Goal: Task Accomplishment & Management: Use online tool/utility

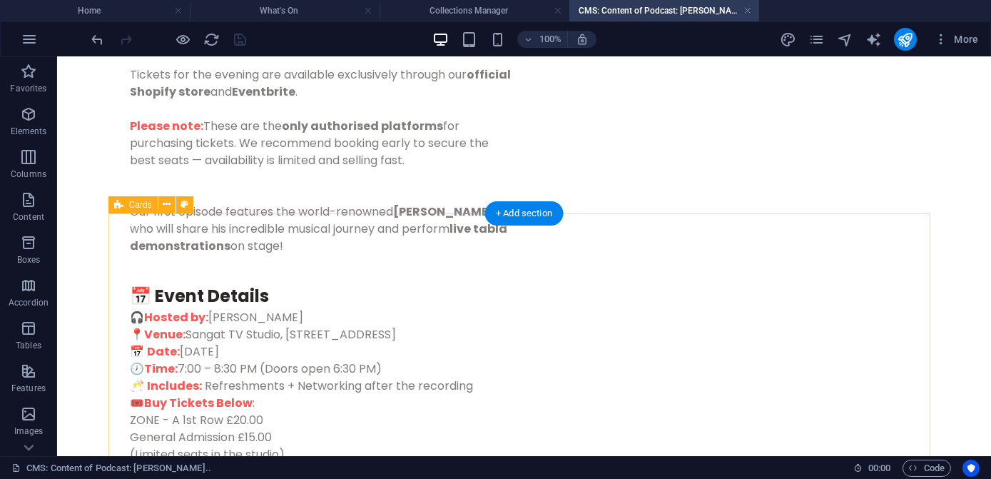
scroll to position [972, 0]
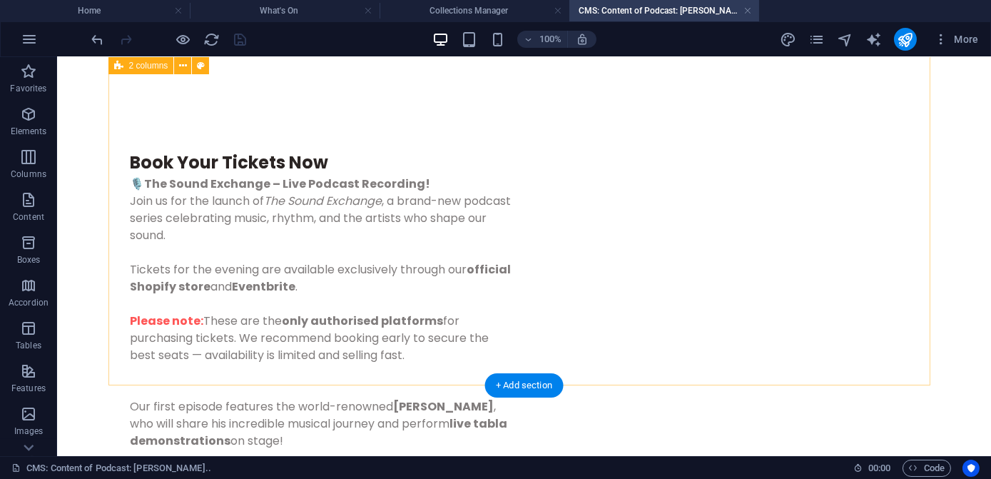
click at [425, 326] on div "Book Your Tickets Now 🎙️ The Sound Exchange – Live Podcast Recording! Join us f…" at bounding box center [524, 413] width 822 height 709
click at [407, 315] on div "Book Your Tickets Now 🎙️ The Sound Exchange – Live Podcast Recording! Join us f…" at bounding box center [524, 413] width 822 height 709
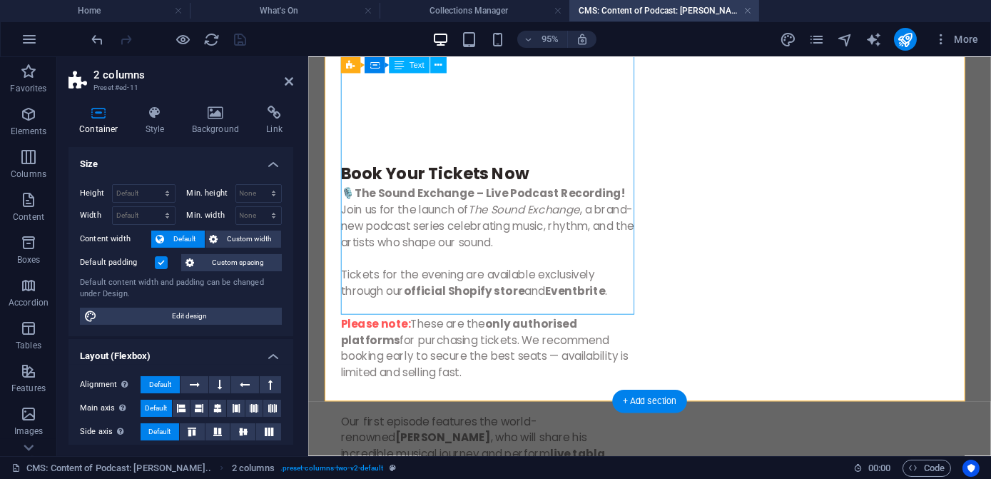
scroll to position [1098, 0]
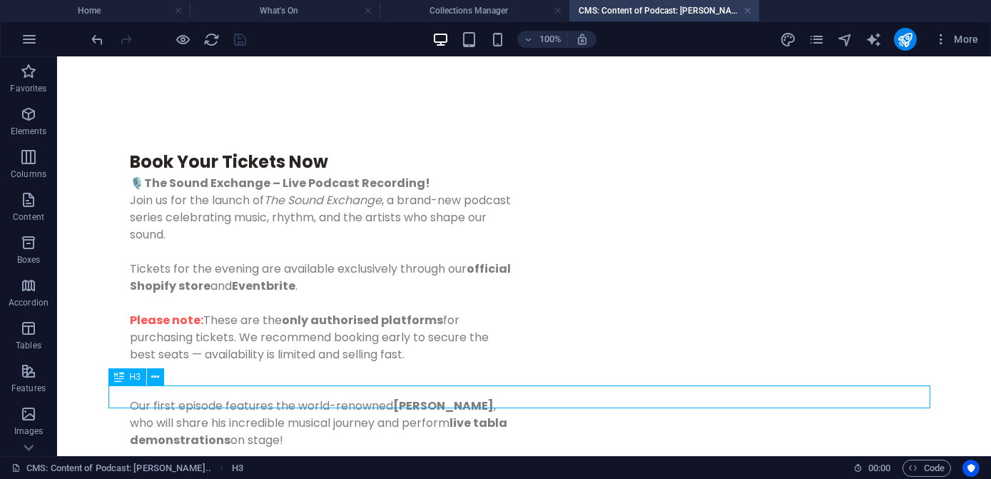
scroll to position [972, 0]
click at [519, 389] on div "+ Add section" at bounding box center [523, 385] width 79 height 24
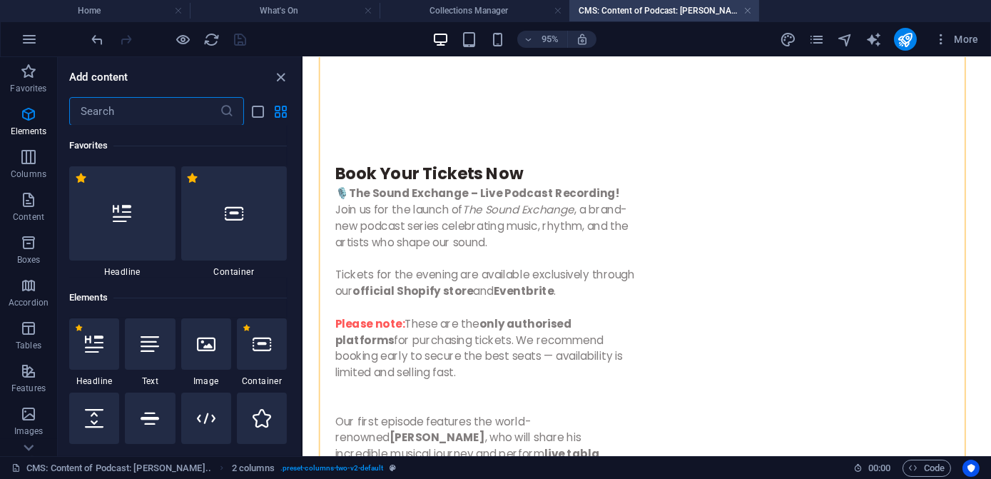
scroll to position [129, 0]
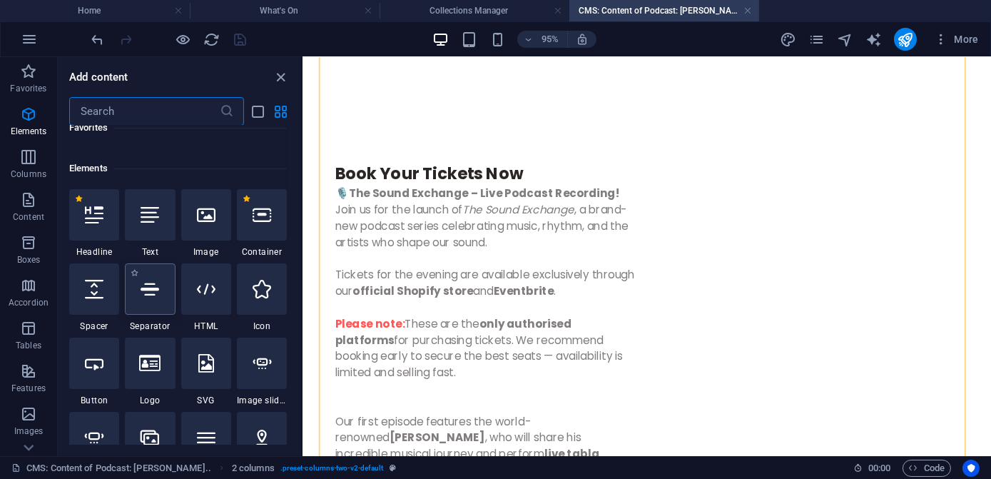
click at [144, 292] on icon at bounding box center [150, 289] width 19 height 19
select select "%"
select select "px"
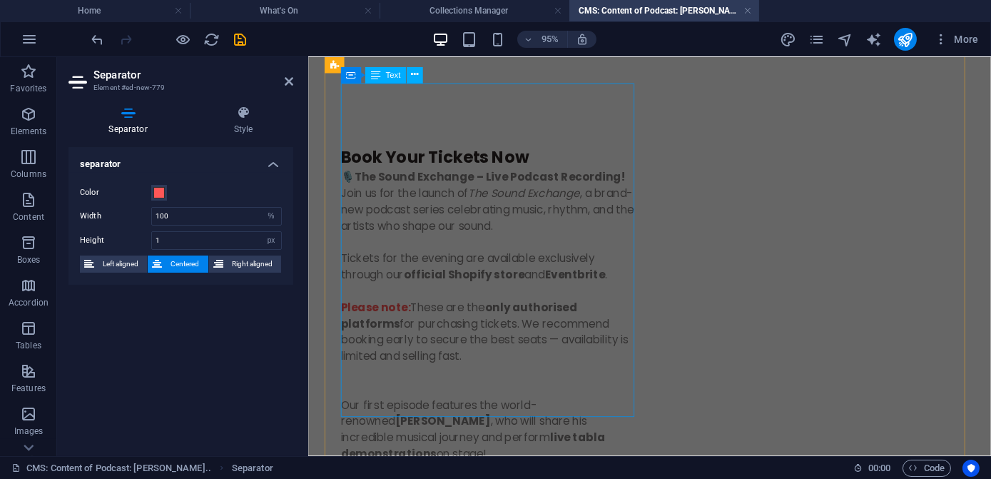
scroll to position [1249, 0]
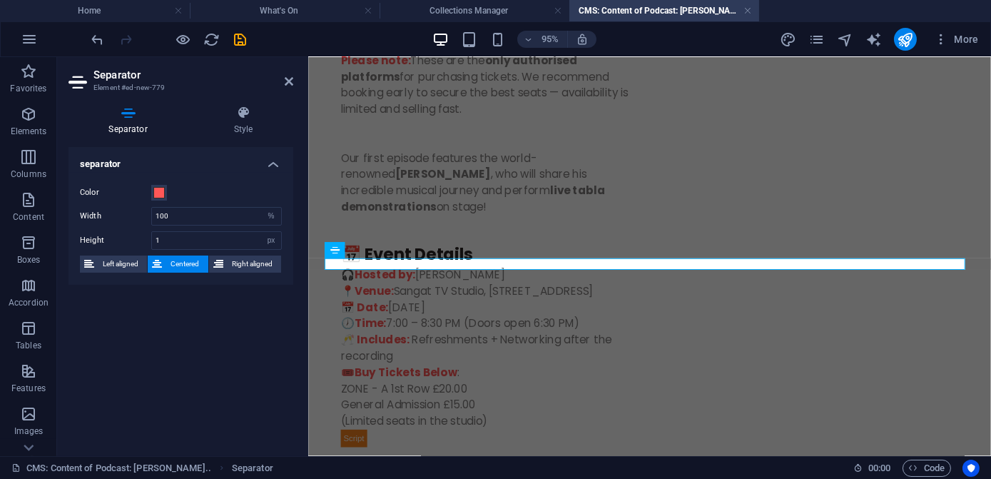
drag, startPoint x: 239, startPoint y: 41, endPoint x: 181, endPoint y: 11, distance: 65.1
click at [239, 41] on icon "save" at bounding box center [241, 39] width 16 height 16
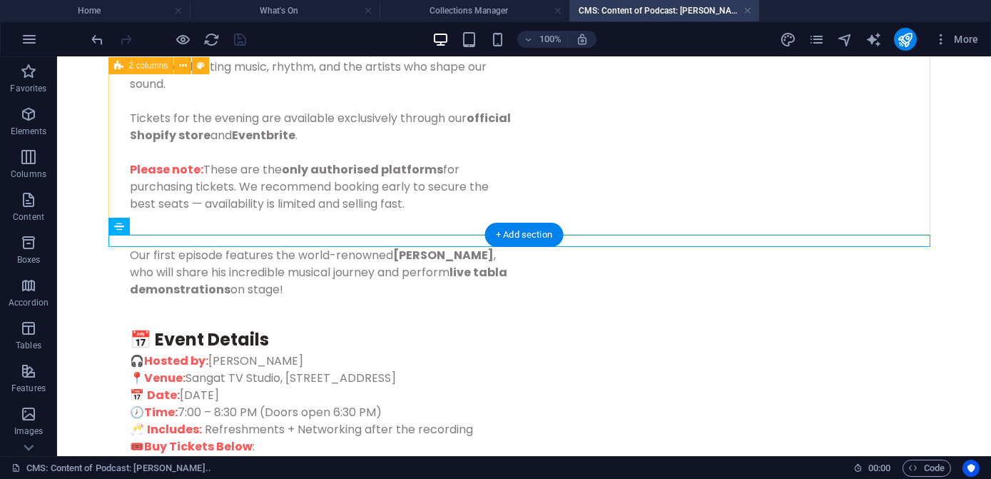
scroll to position [0, 0]
click at [312, 151] on div "Book Your Tickets Now 🎙️ The Sound Exchange – Live Podcast Recording! Join us f…" at bounding box center [524, 261] width 822 height 709
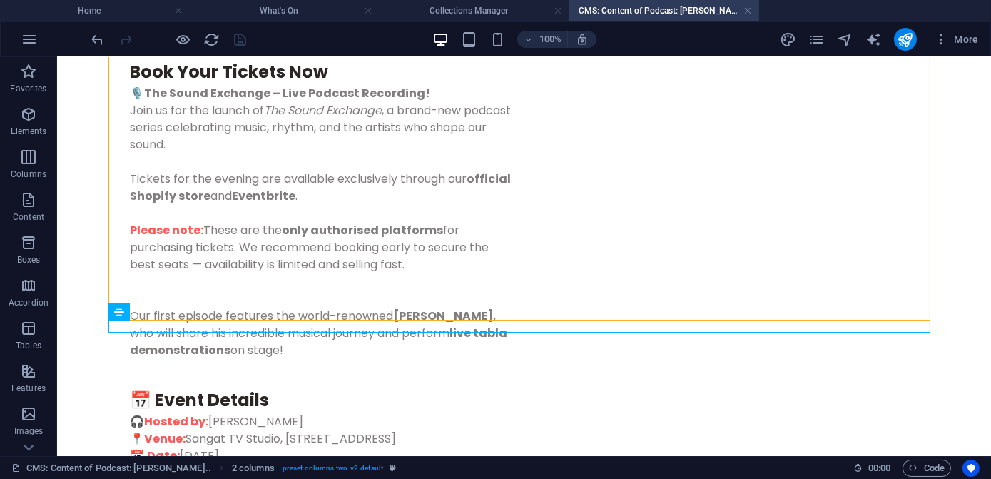
scroll to position [997, 0]
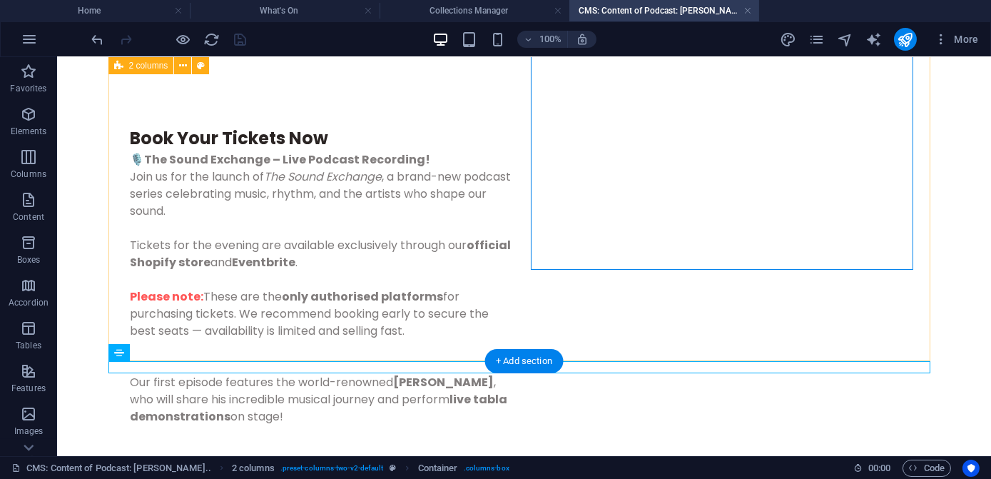
click at [799, 292] on div "Book Your Tickets Now 🎙️ The Sound Exchange – Live Podcast Recording! Join us f…" at bounding box center [524, 388] width 822 height 709
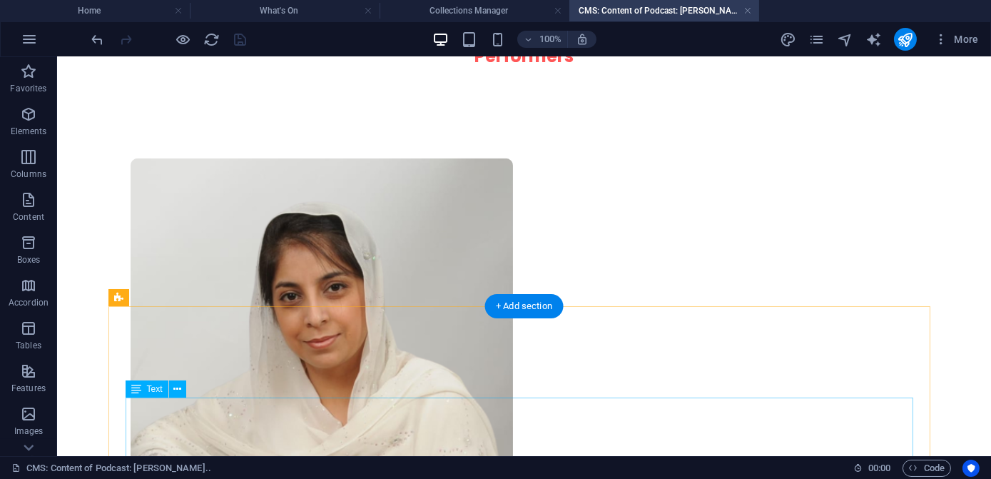
scroll to position [1837, 0]
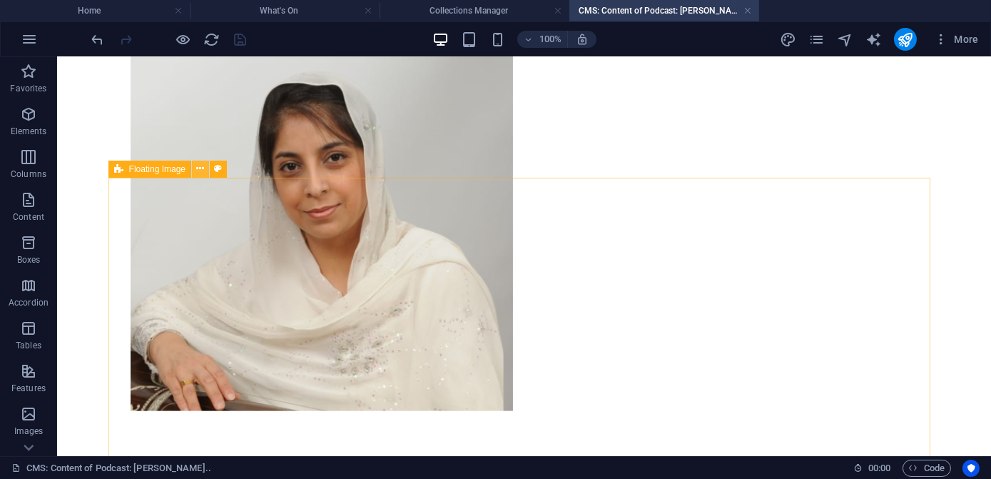
click at [198, 173] on icon at bounding box center [201, 168] width 8 height 15
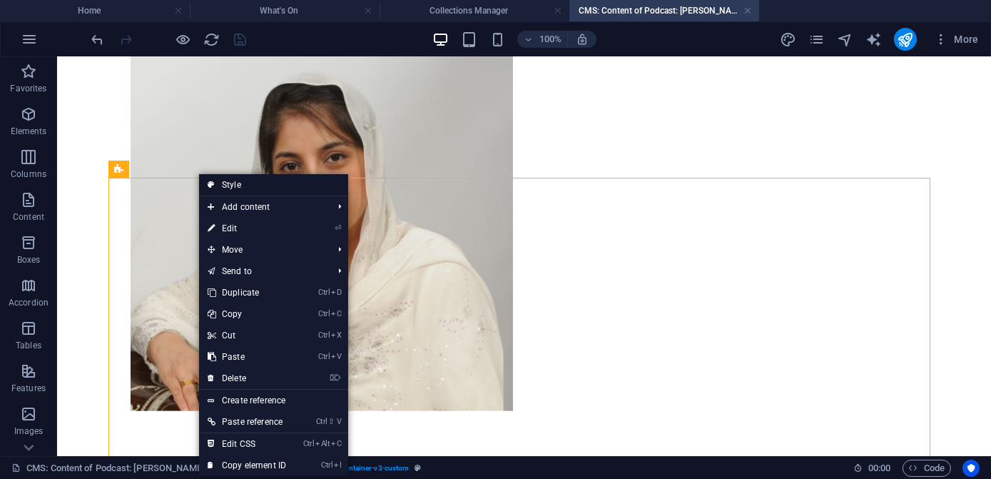
click at [233, 187] on link "Style" at bounding box center [273, 184] width 149 height 21
select select "%"
select select "rem"
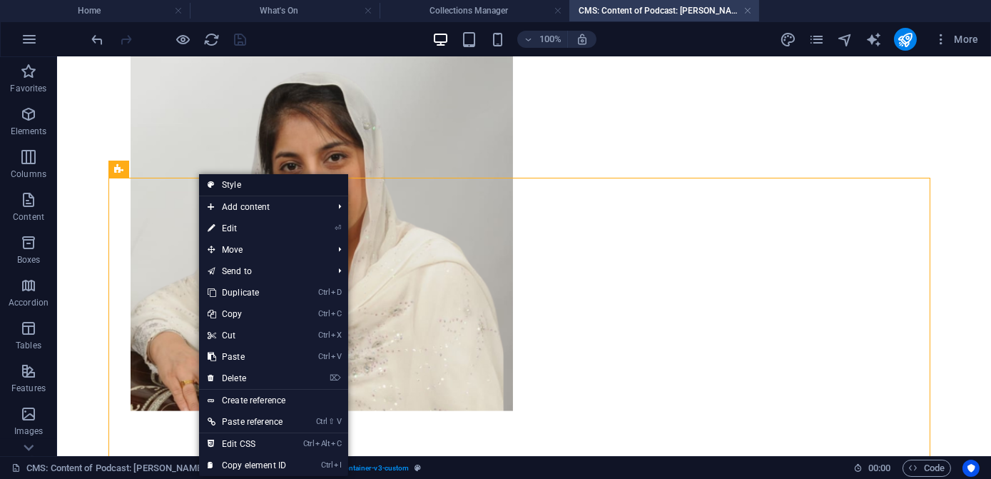
select select "rem"
select select "%"
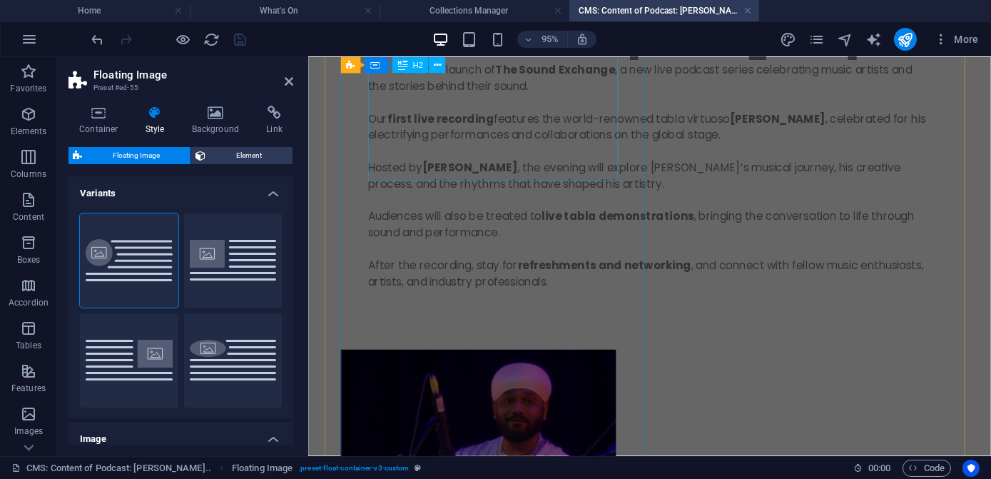
scroll to position [259, 0]
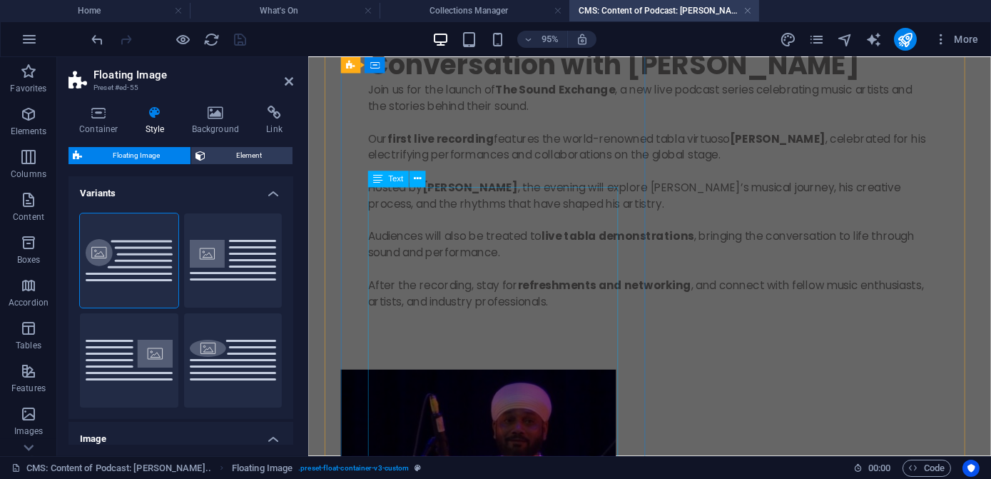
click at [477, 255] on div "Join us for the launch of The Sound Exchange , a new live podcast series celebr…" at bounding box center [666, 220] width 593 height 274
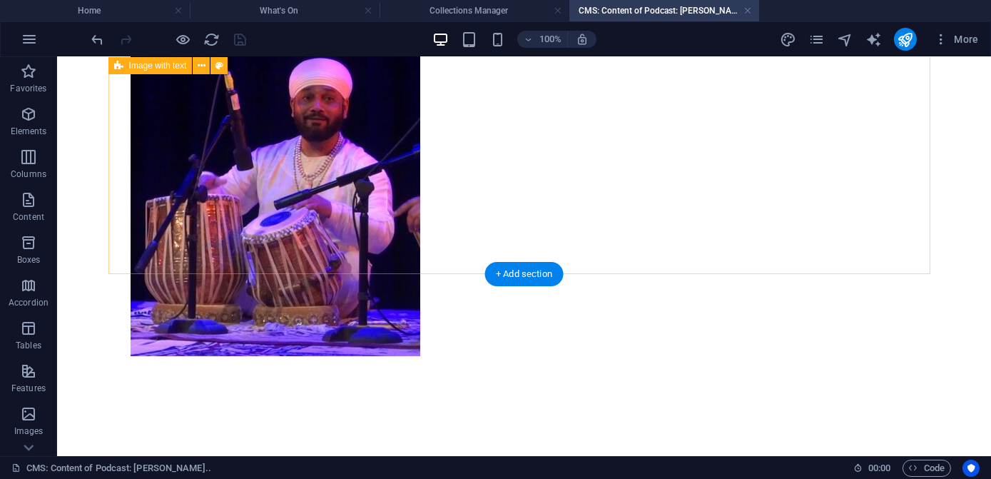
scroll to position [843, 0]
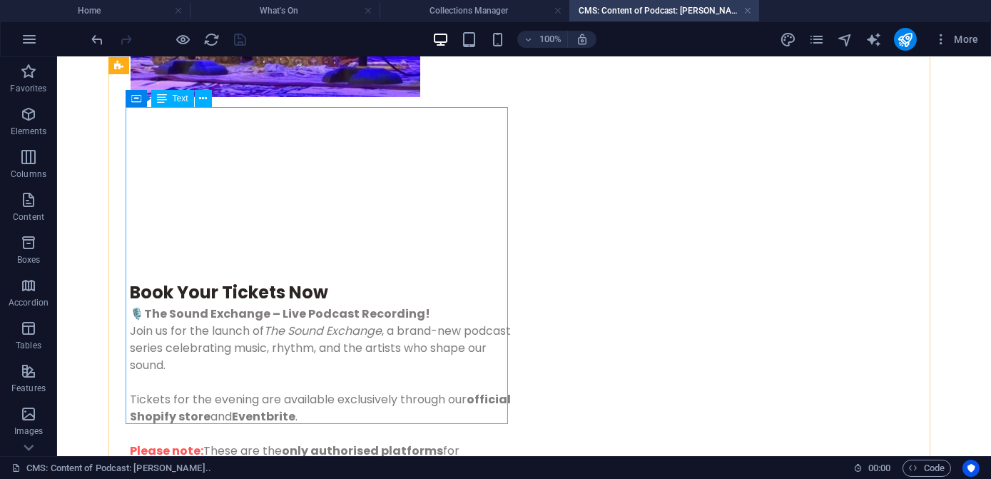
click at [168, 340] on div "Book Your Tickets Now 🎙️ The Sound Exchange – Live Podcast Recording! Join us f…" at bounding box center [322, 438] width 382 height 317
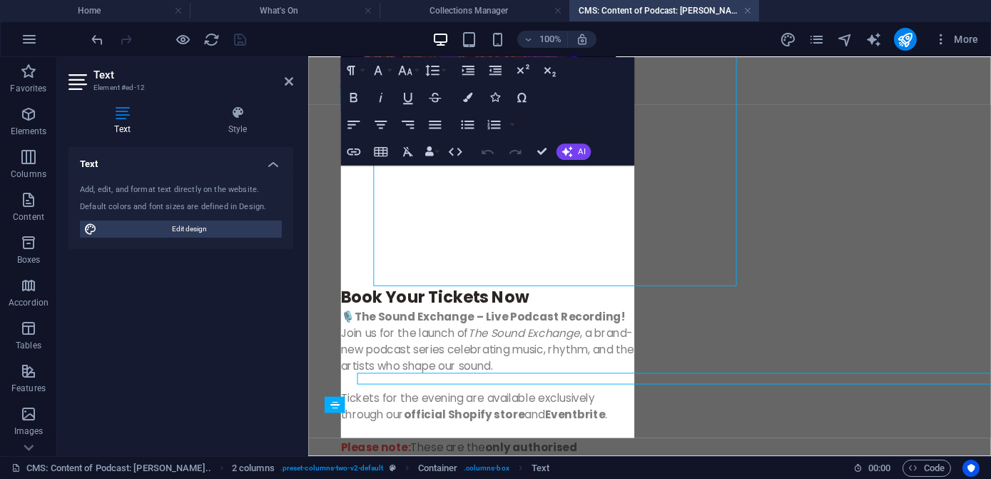
scroll to position [968, 0]
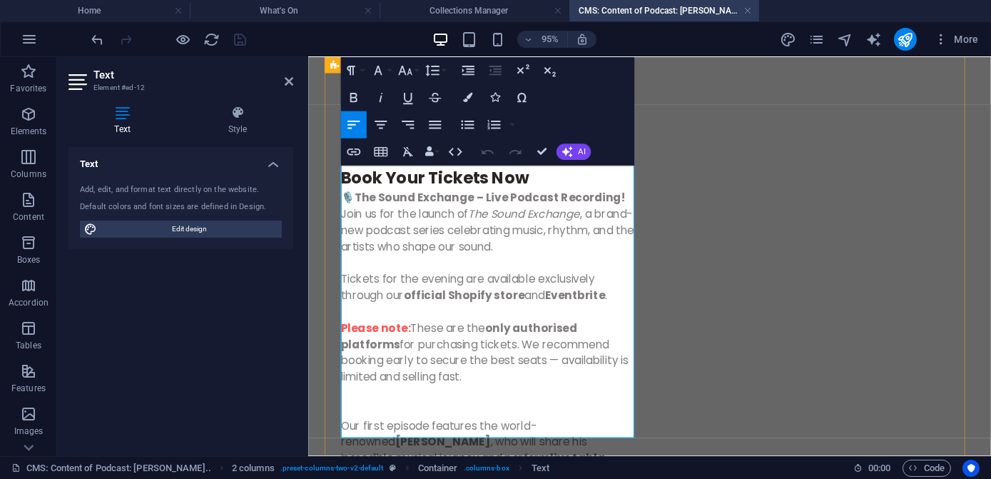
click at [382, 357] on p "Please note: These are the only authorised platforms for purchasing tickets. We…" at bounding box center [499, 385] width 314 height 103
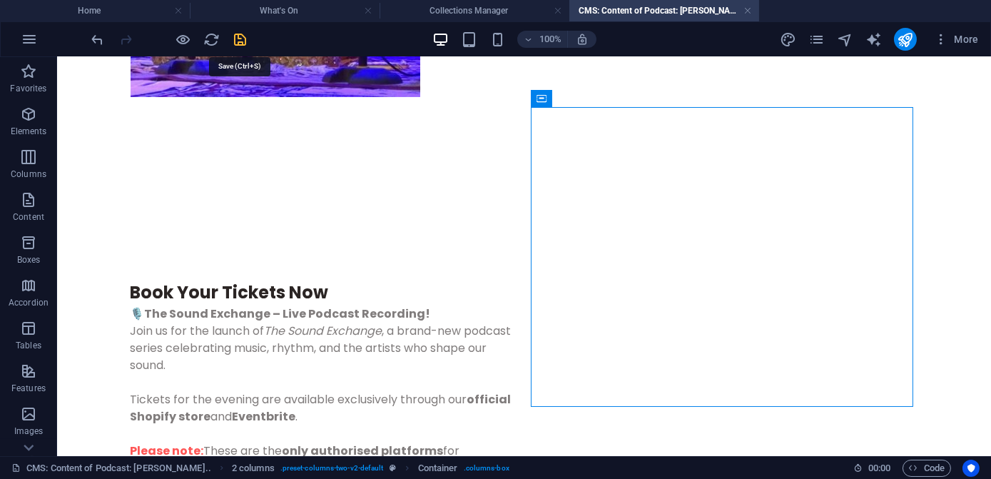
click at [243, 36] on icon "save" at bounding box center [241, 39] width 16 height 16
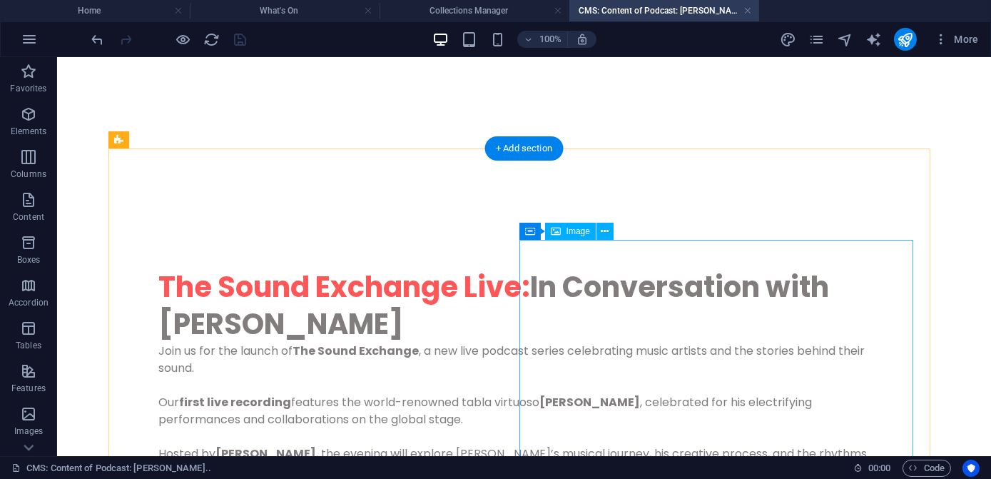
scroll to position [0, 0]
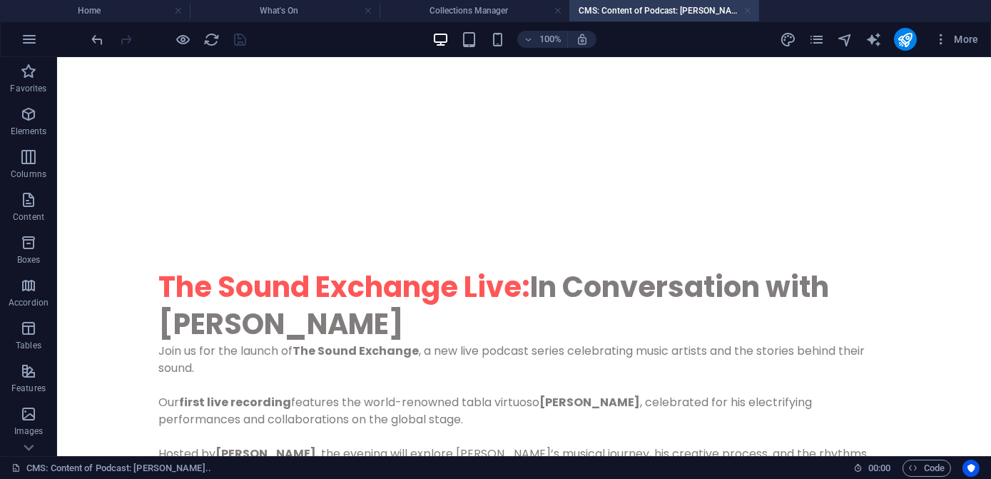
click at [747, 12] on link at bounding box center [747, 11] width 9 height 14
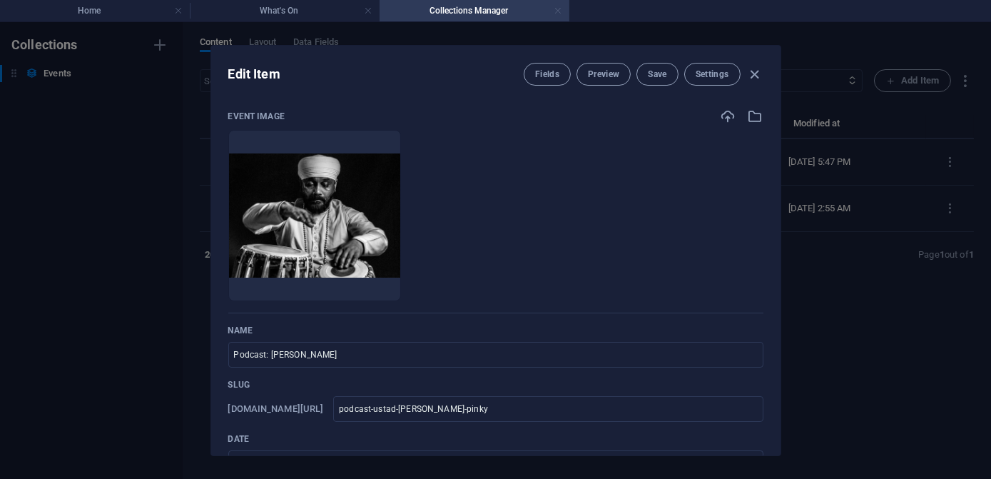
click at [556, 12] on link at bounding box center [558, 11] width 9 height 14
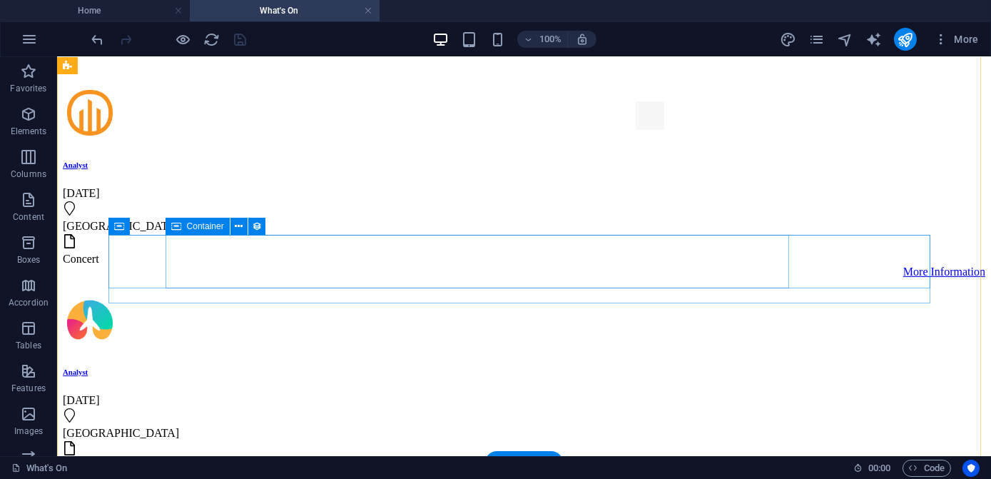
scroll to position [129, 0]
